Goal: Navigation & Orientation: Find specific page/section

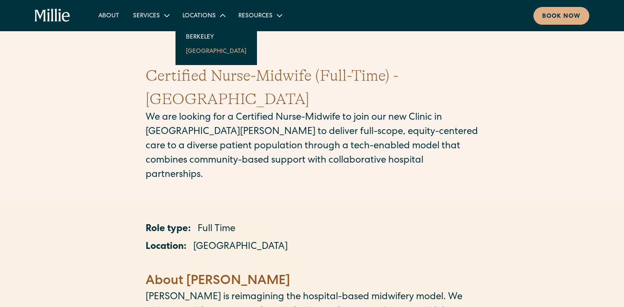
click at [202, 54] on link "[GEOGRAPHIC_DATA]" at bounding box center [216, 51] width 74 height 14
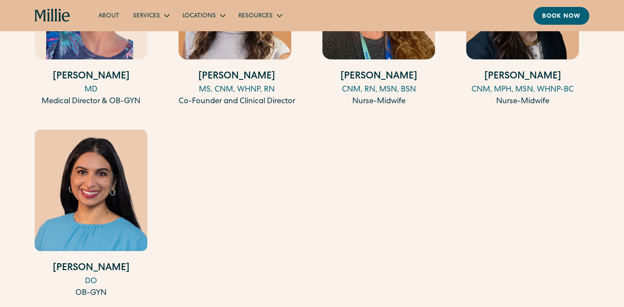
scroll to position [1012, 0]
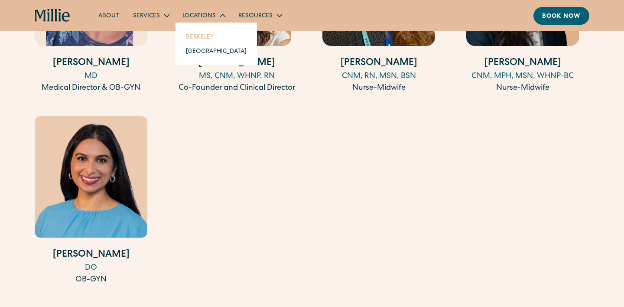
click at [193, 36] on link "Berkeley" at bounding box center [216, 36] width 74 height 14
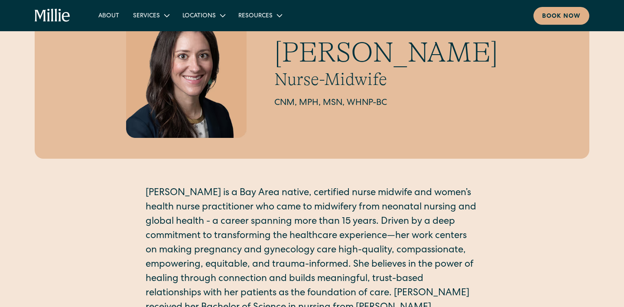
scroll to position [29, 0]
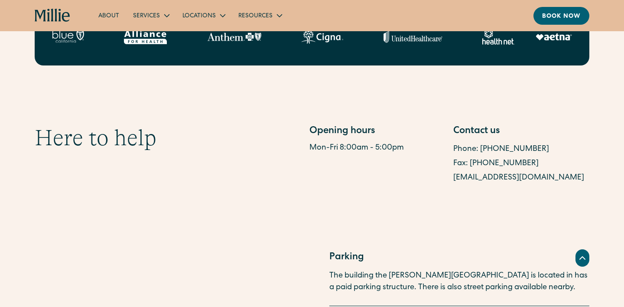
scroll to position [211, 0]
